Goal: Information Seeking & Learning: Check status

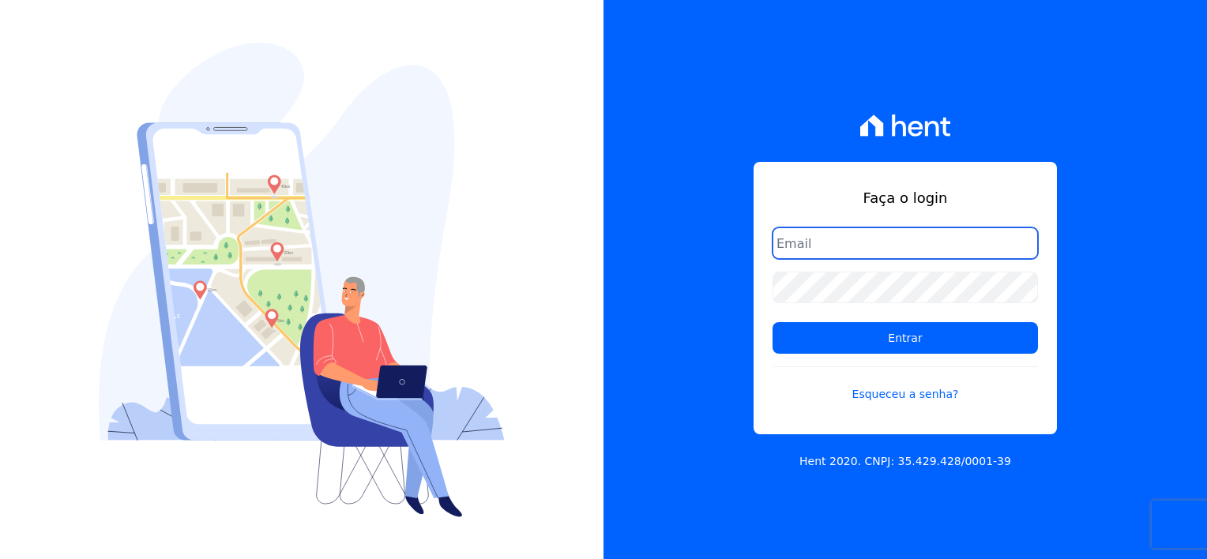
paste input "gabriel@msarandu.com.br"
type input "gabriel@msarandu.com.br"
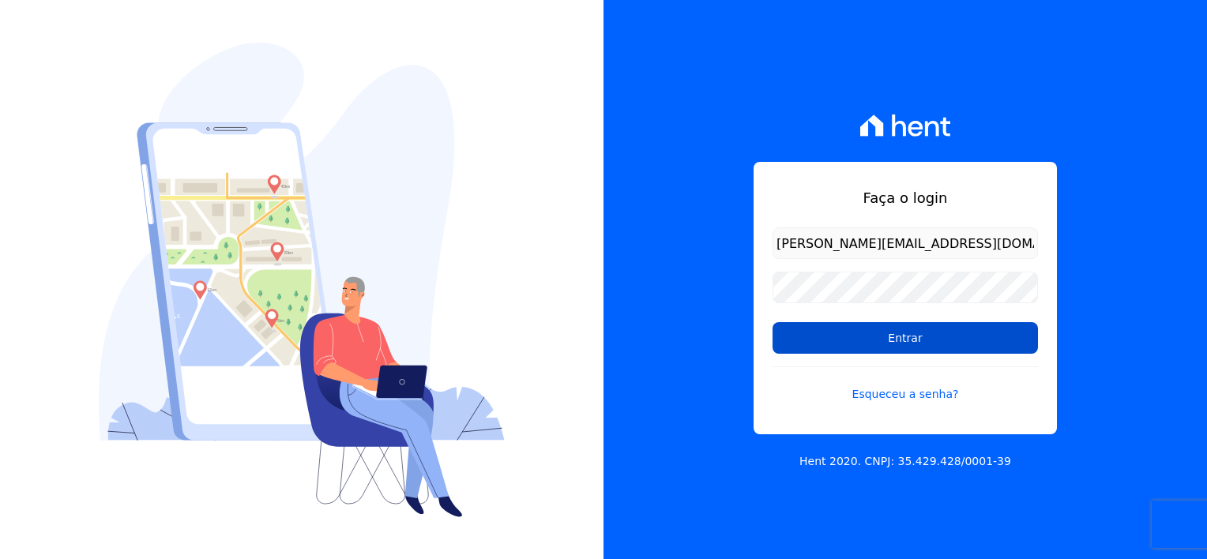
click at [831, 344] on input "Entrar" at bounding box center [904, 338] width 265 height 32
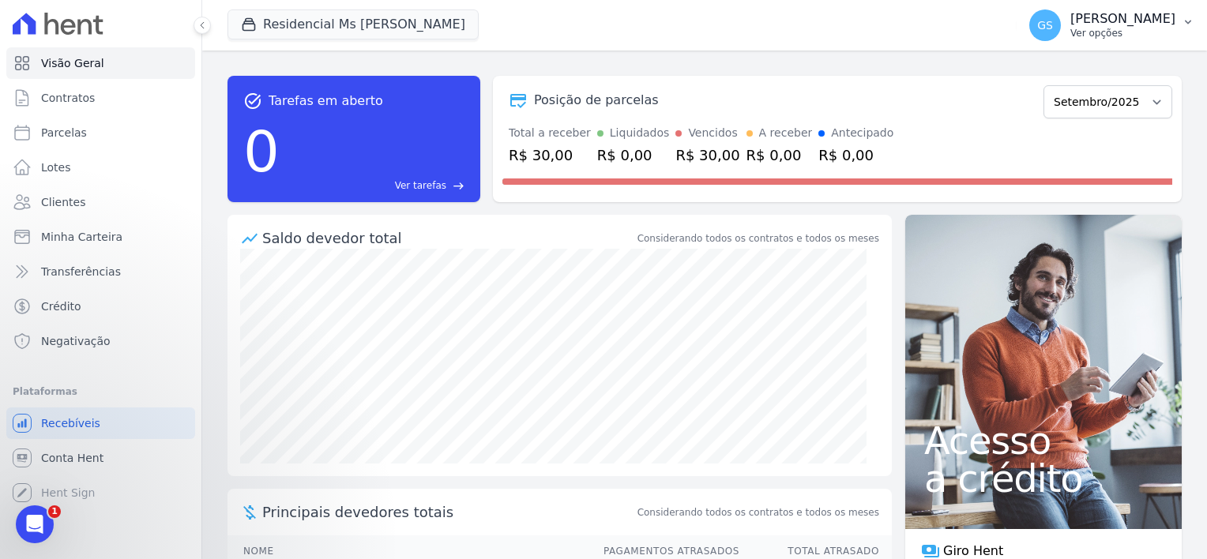
click at [1167, 22] on p "Gabriel Souza Silva" at bounding box center [1122, 19] width 105 height 16
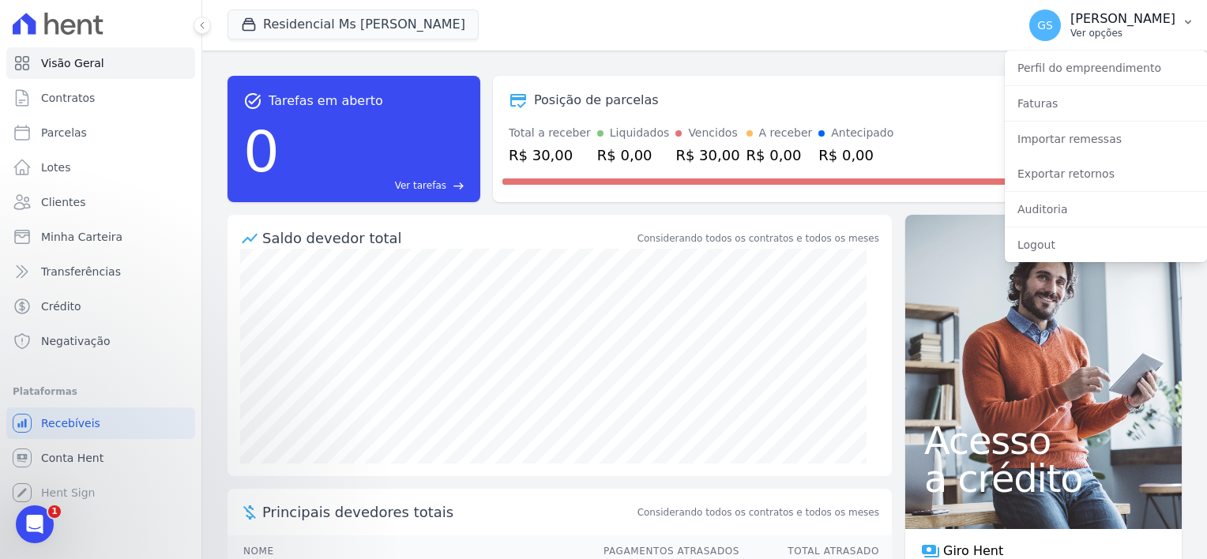
click at [1168, 22] on p "[PERSON_NAME]" at bounding box center [1122, 19] width 105 height 16
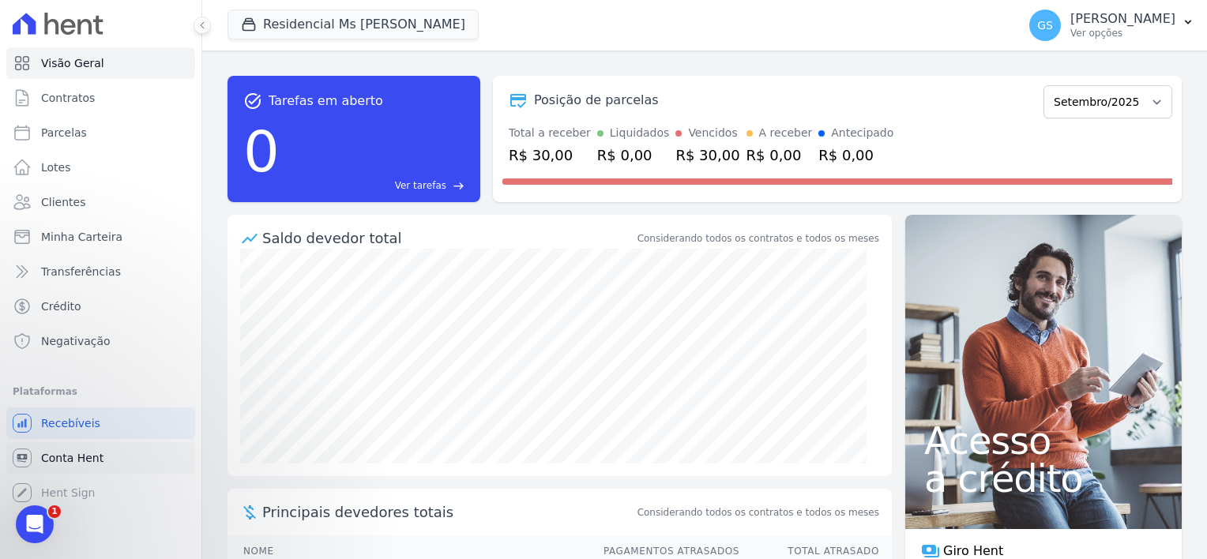
click at [132, 461] on link "Conta Hent" at bounding box center [100, 458] width 189 height 32
